Goal: Find specific page/section: Find specific page/section

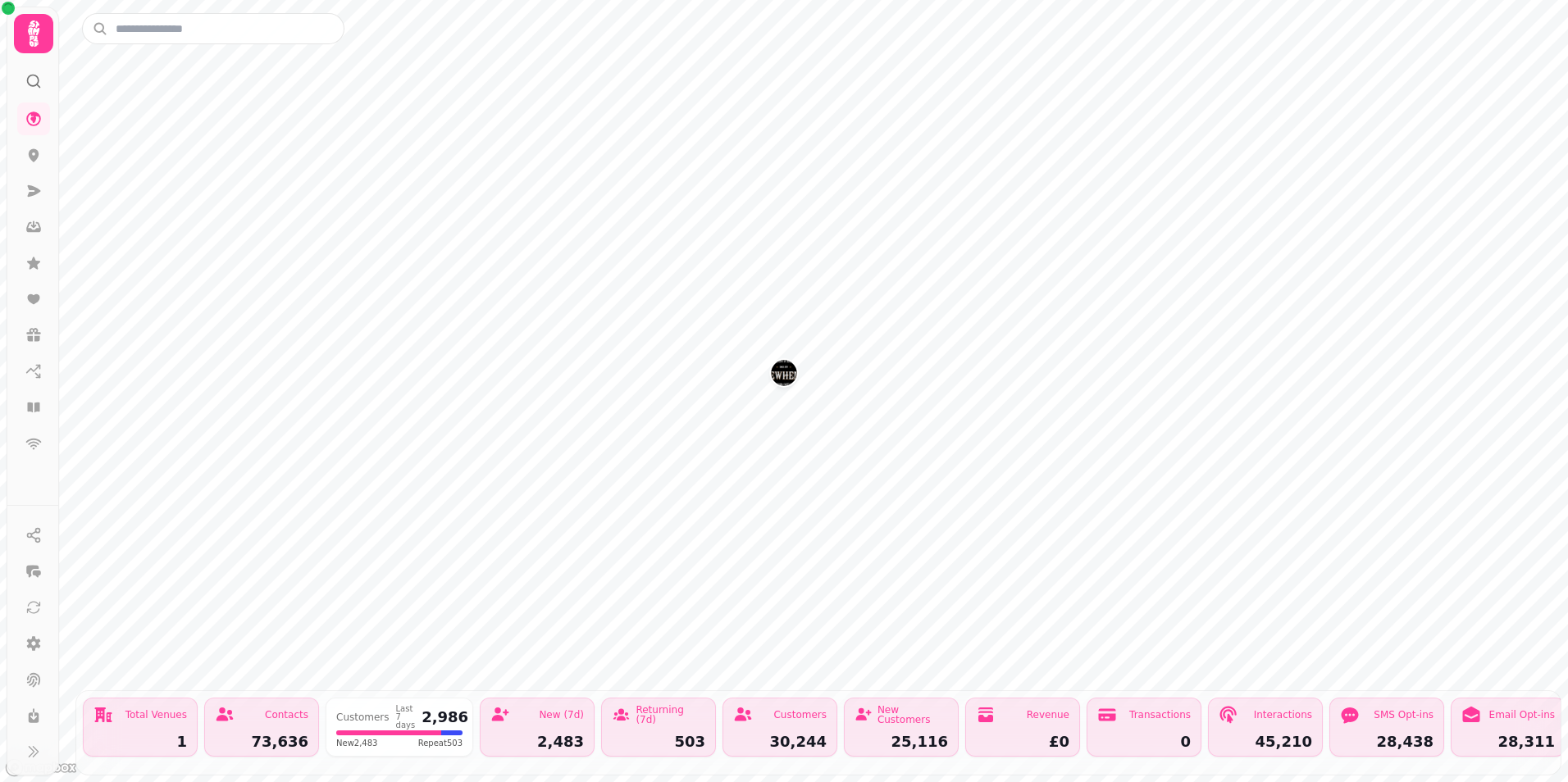
click at [791, 386] on button "Brewhemia" at bounding box center [784, 373] width 26 height 26
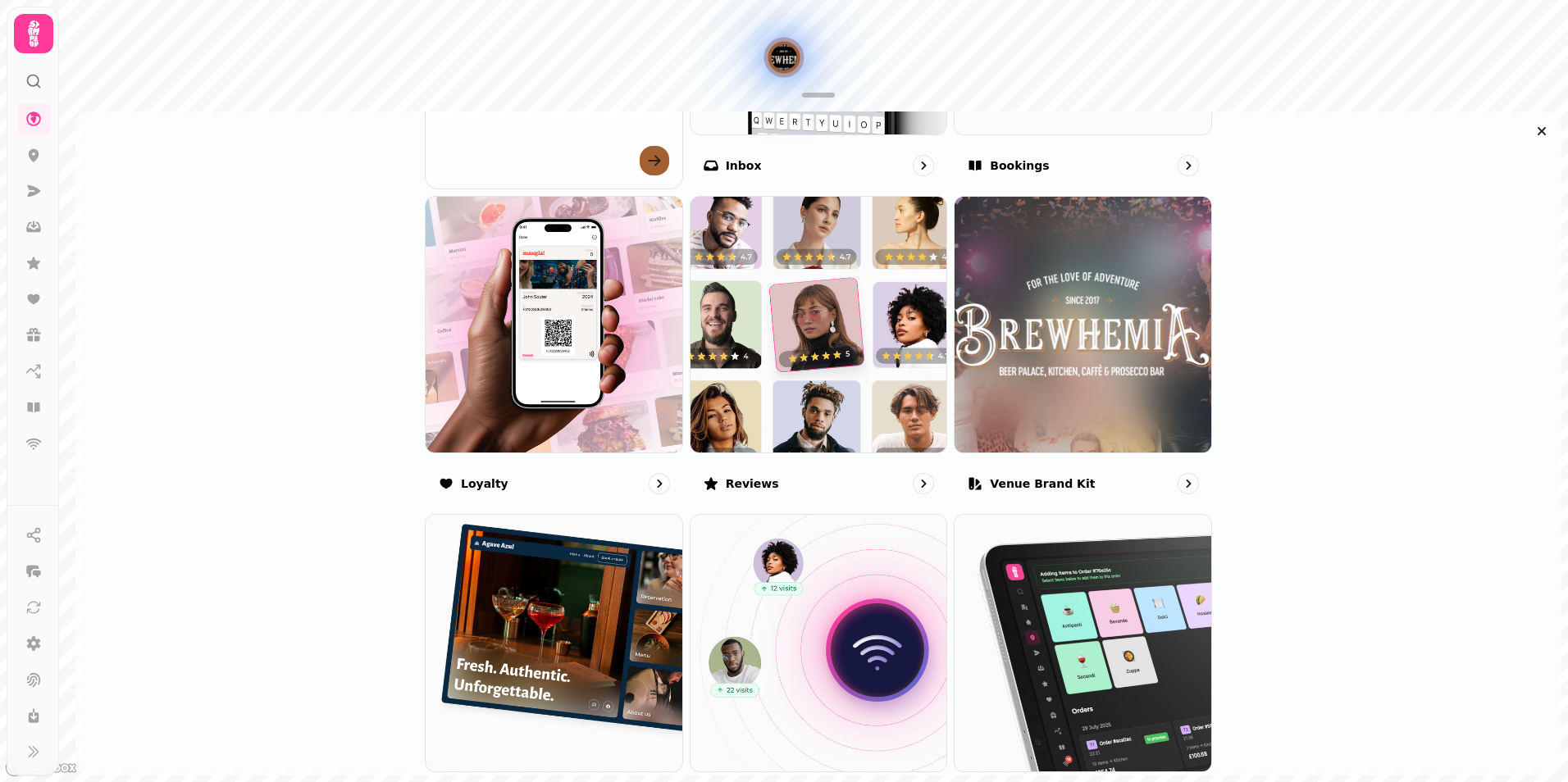
scroll to position [630, 0]
